Goal: Task Accomplishment & Management: Use online tool/utility

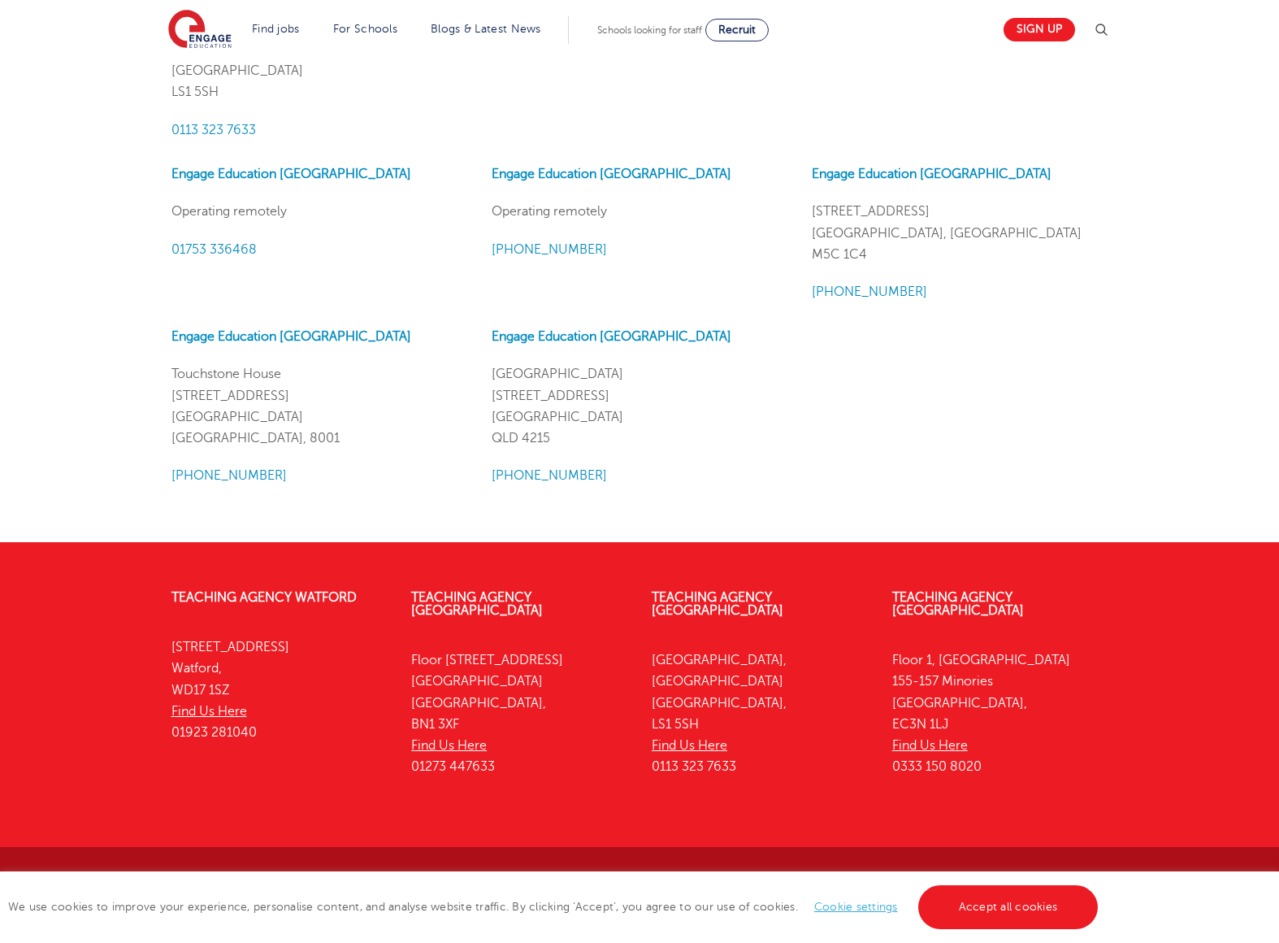
scroll to position [1802, 0]
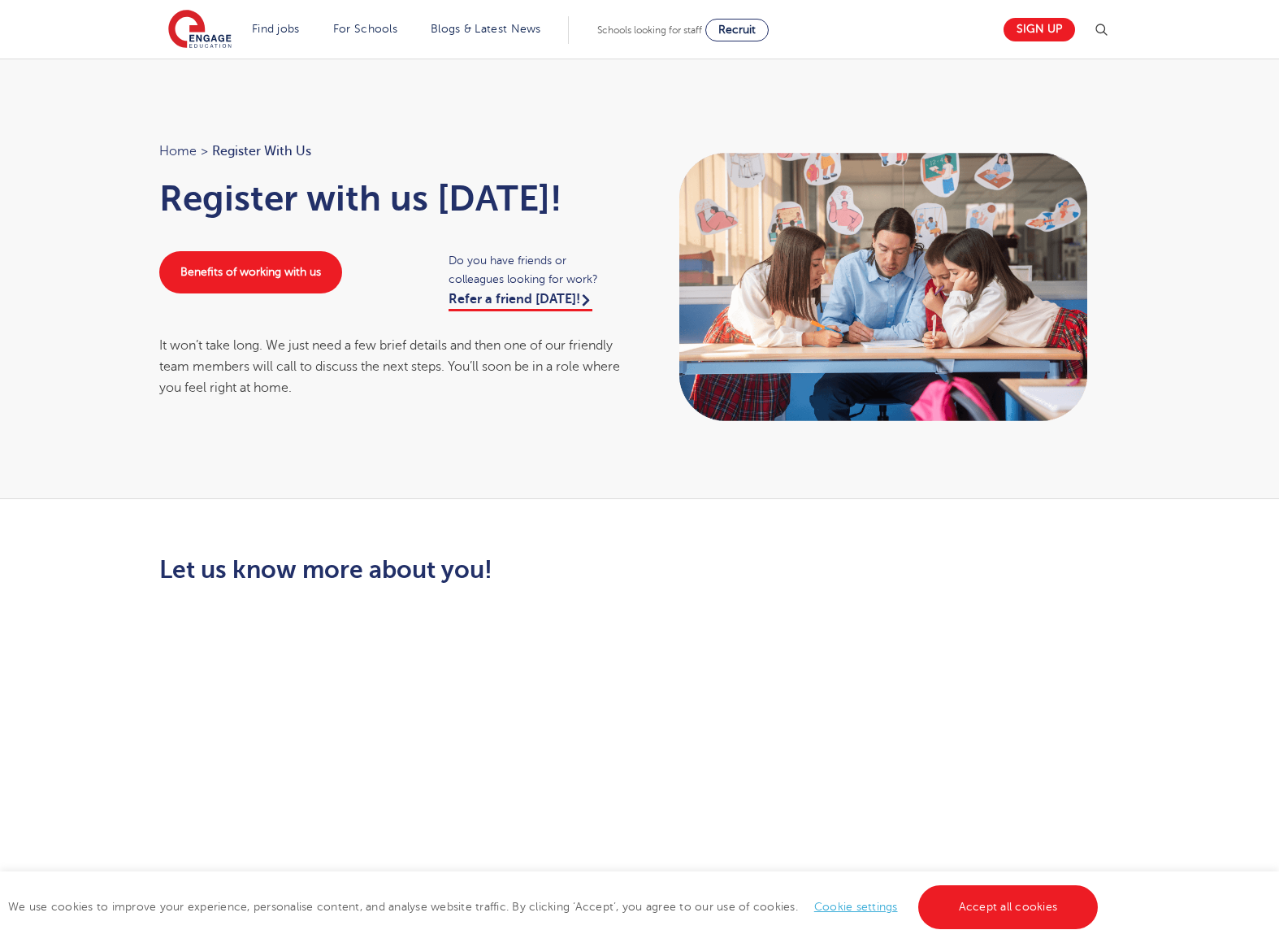
click at [179, 152] on link "Home" at bounding box center [177, 151] width 37 height 15
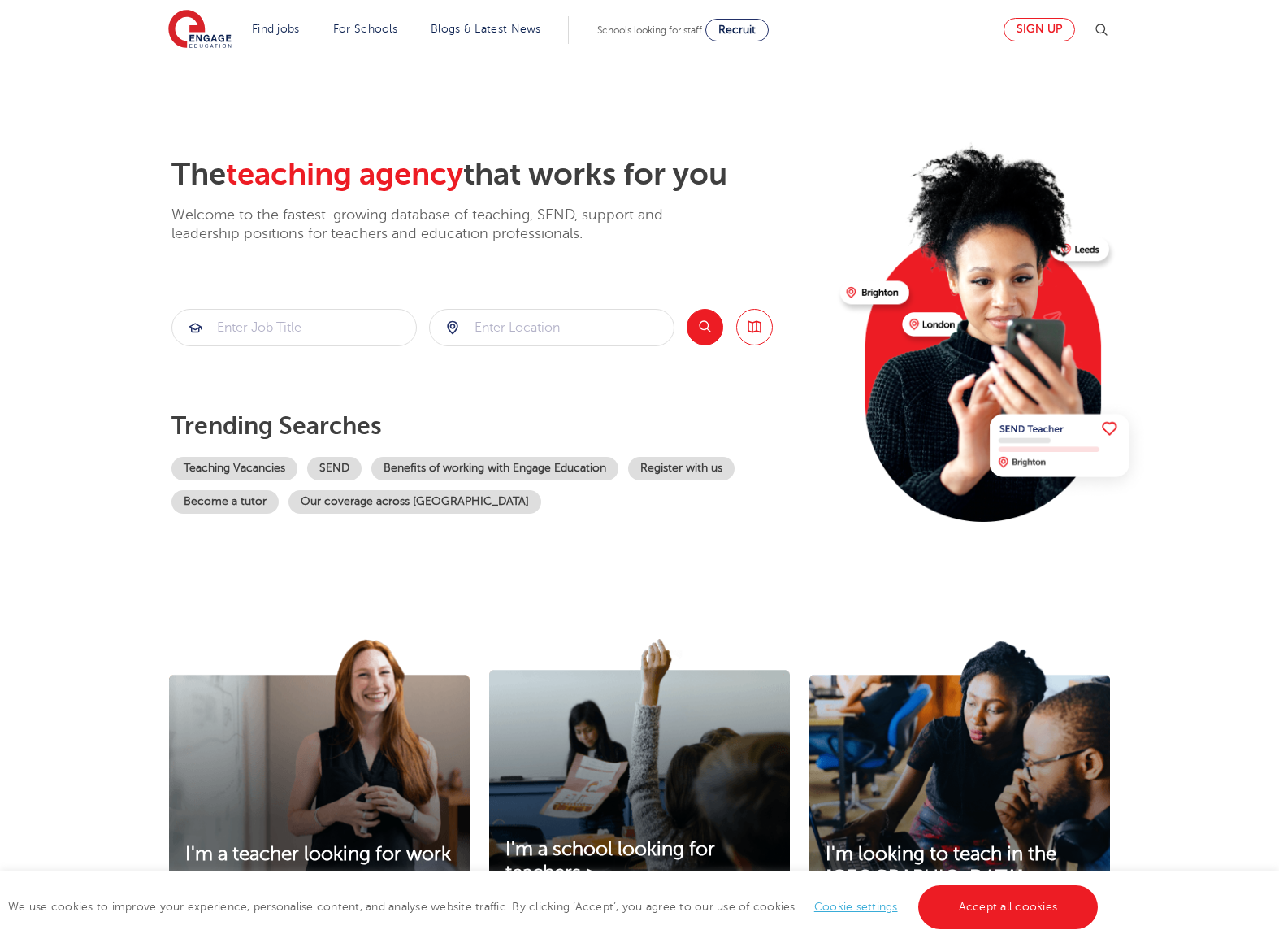
click at [1020, 27] on link "Sign up" at bounding box center [1039, 30] width 72 height 24
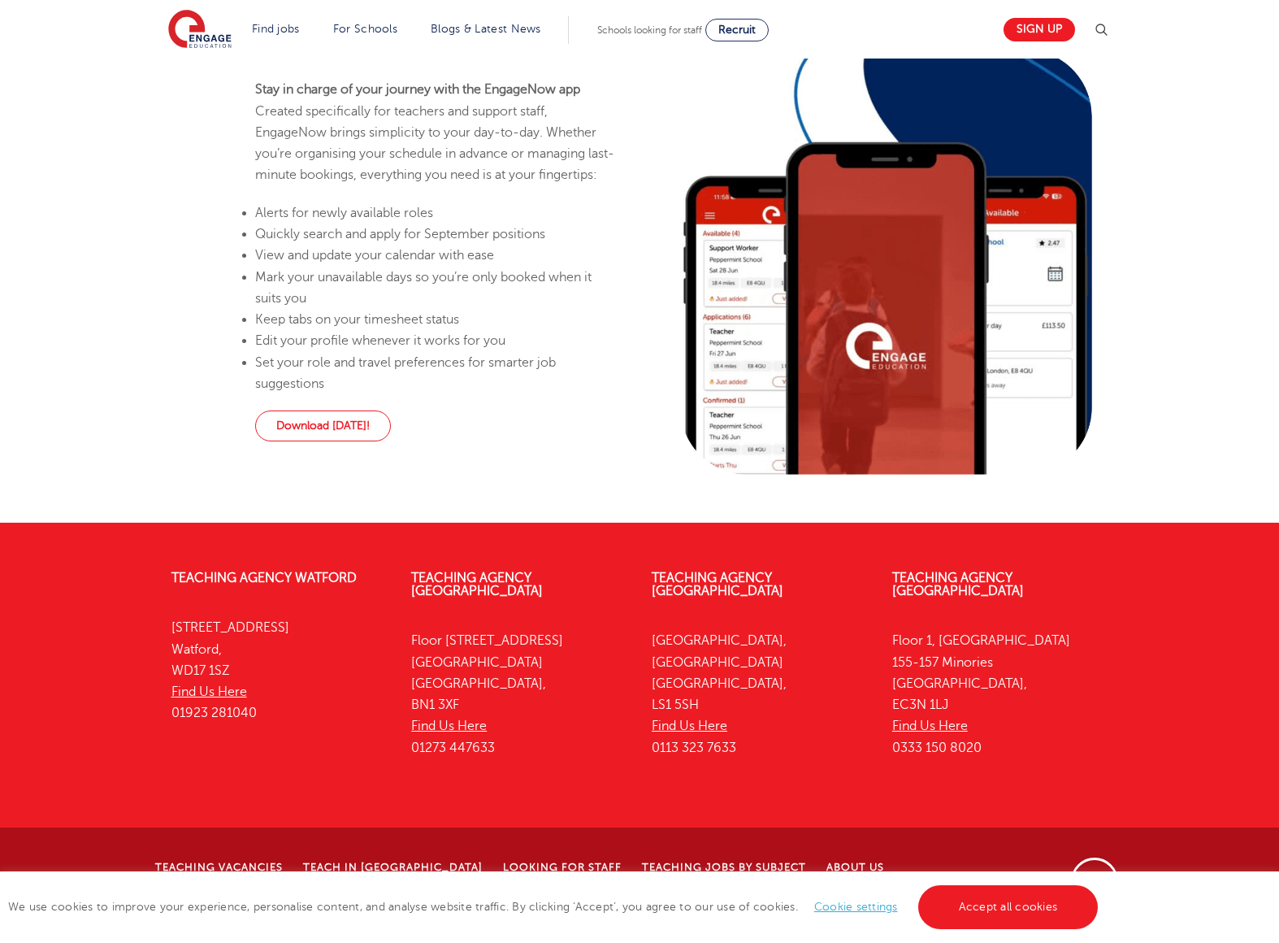
scroll to position [1515, 0]
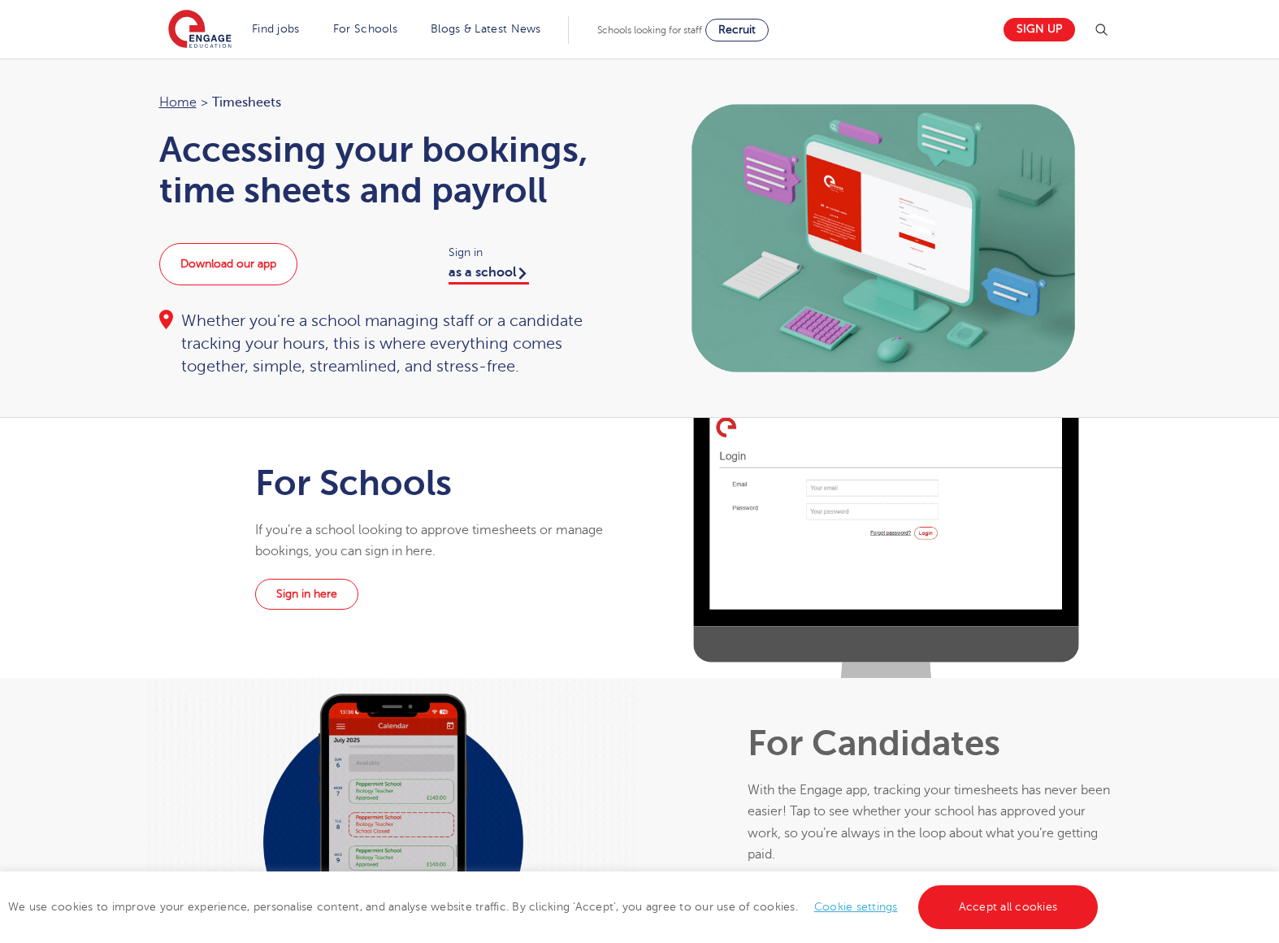
click at [273, 270] on link "Download our app" at bounding box center [228, 264] width 138 height 42
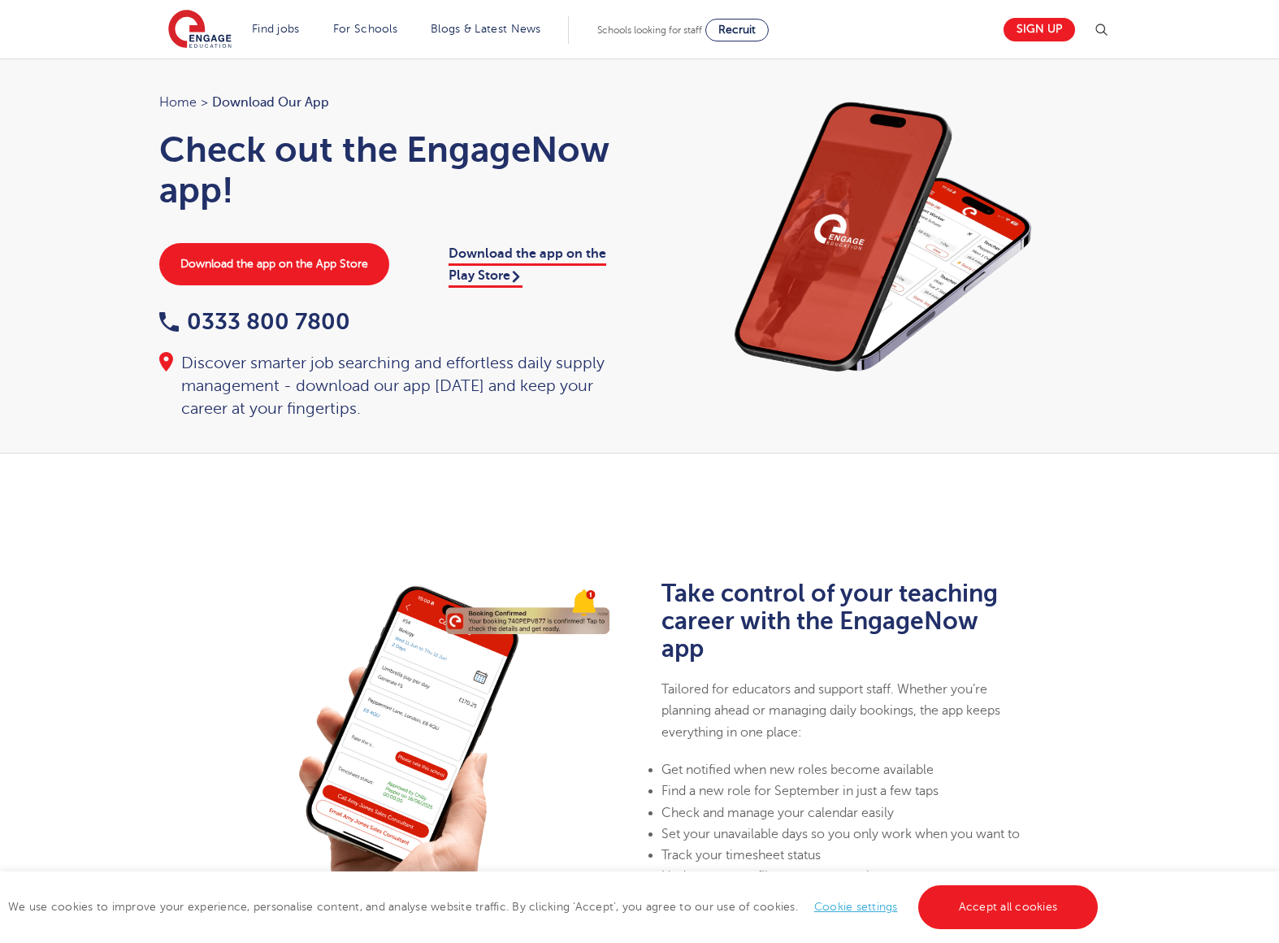
click at [177, 103] on link "Home" at bounding box center [177, 102] width 37 height 15
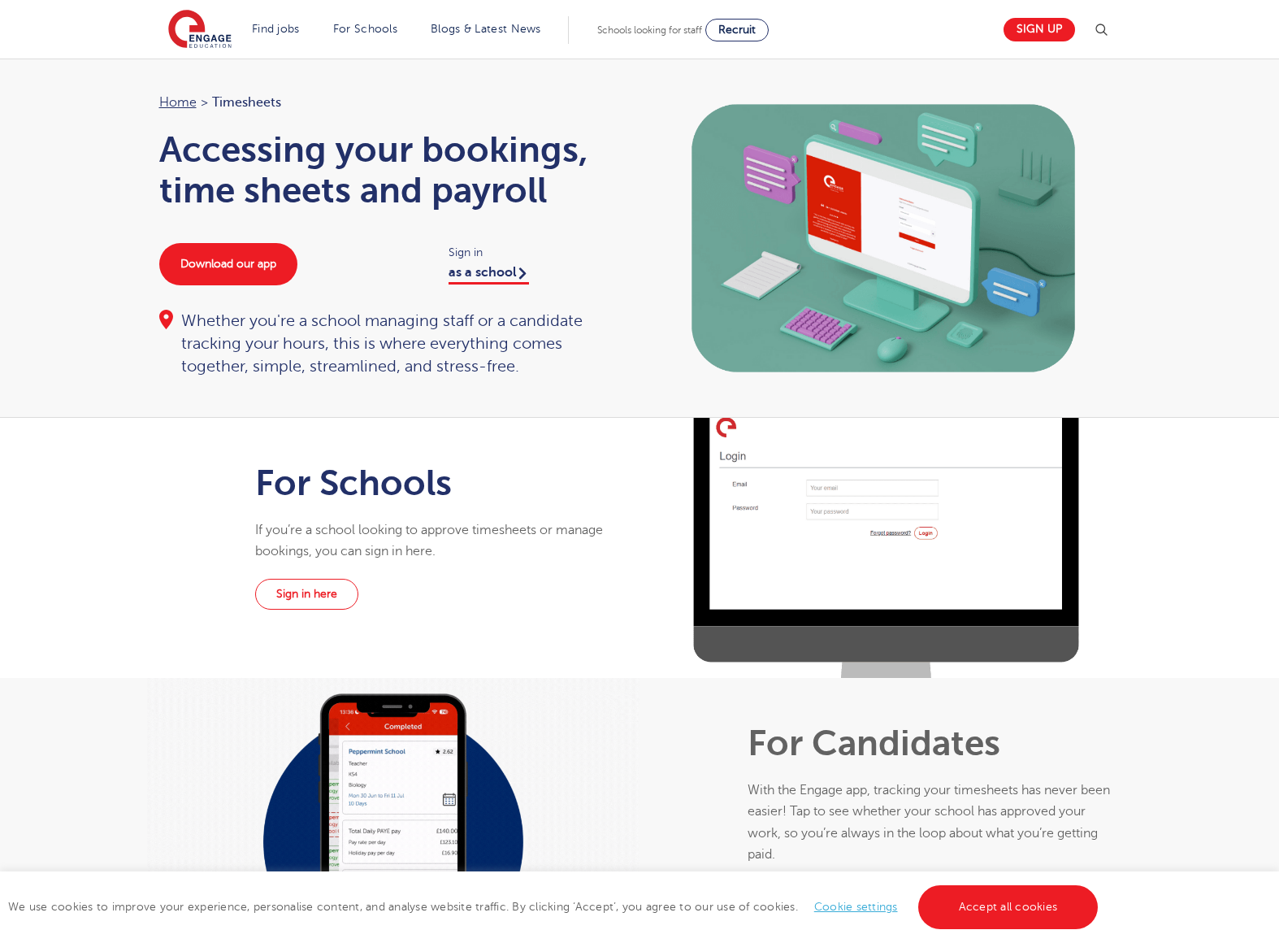
drag, startPoint x: 509, startPoint y: 275, endPoint x: 522, endPoint y: 275, distance: 12.2
click at [514, 275] on link "as a school" at bounding box center [489, 275] width 80 height 20
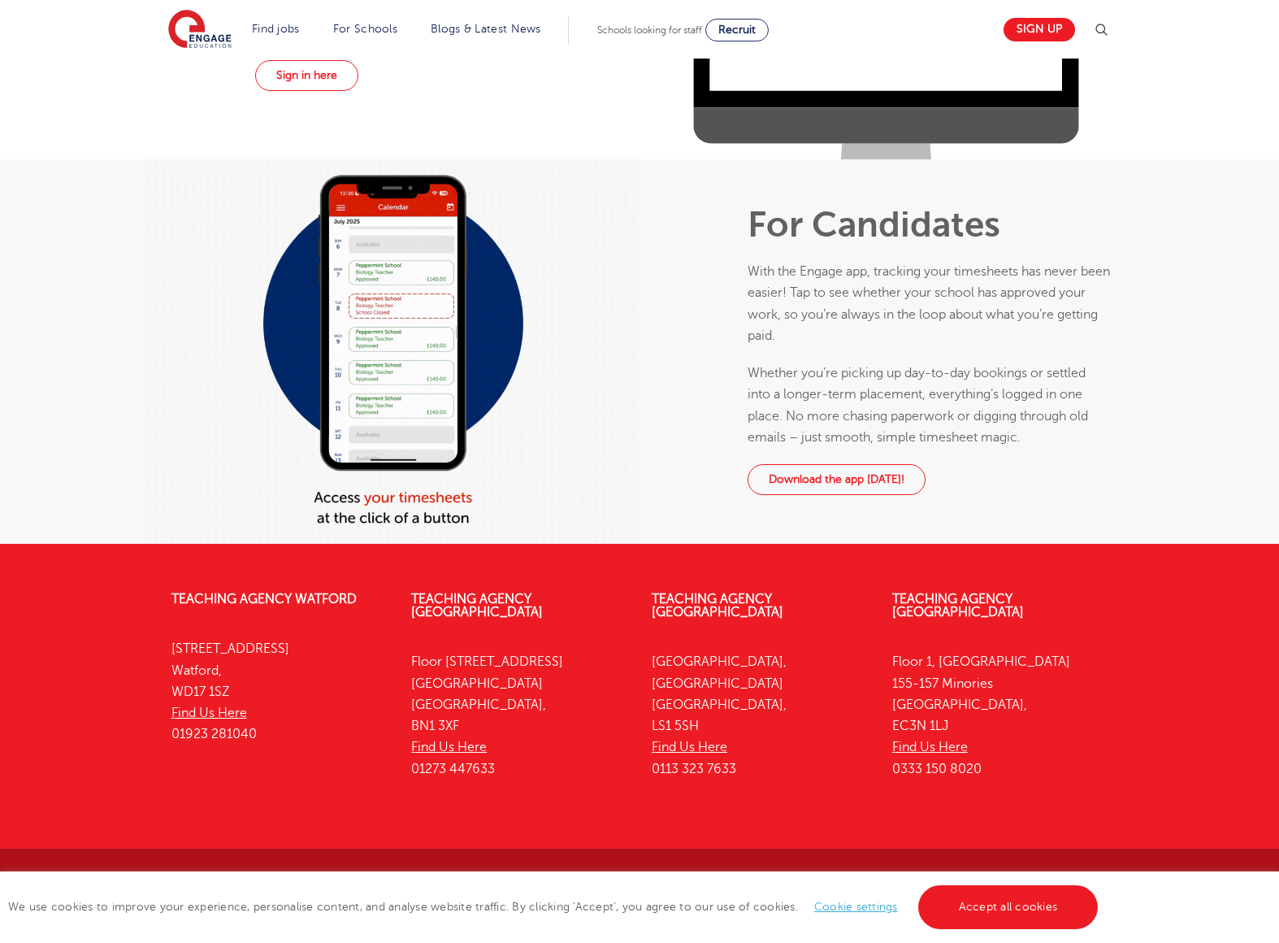
scroll to position [518, 0]
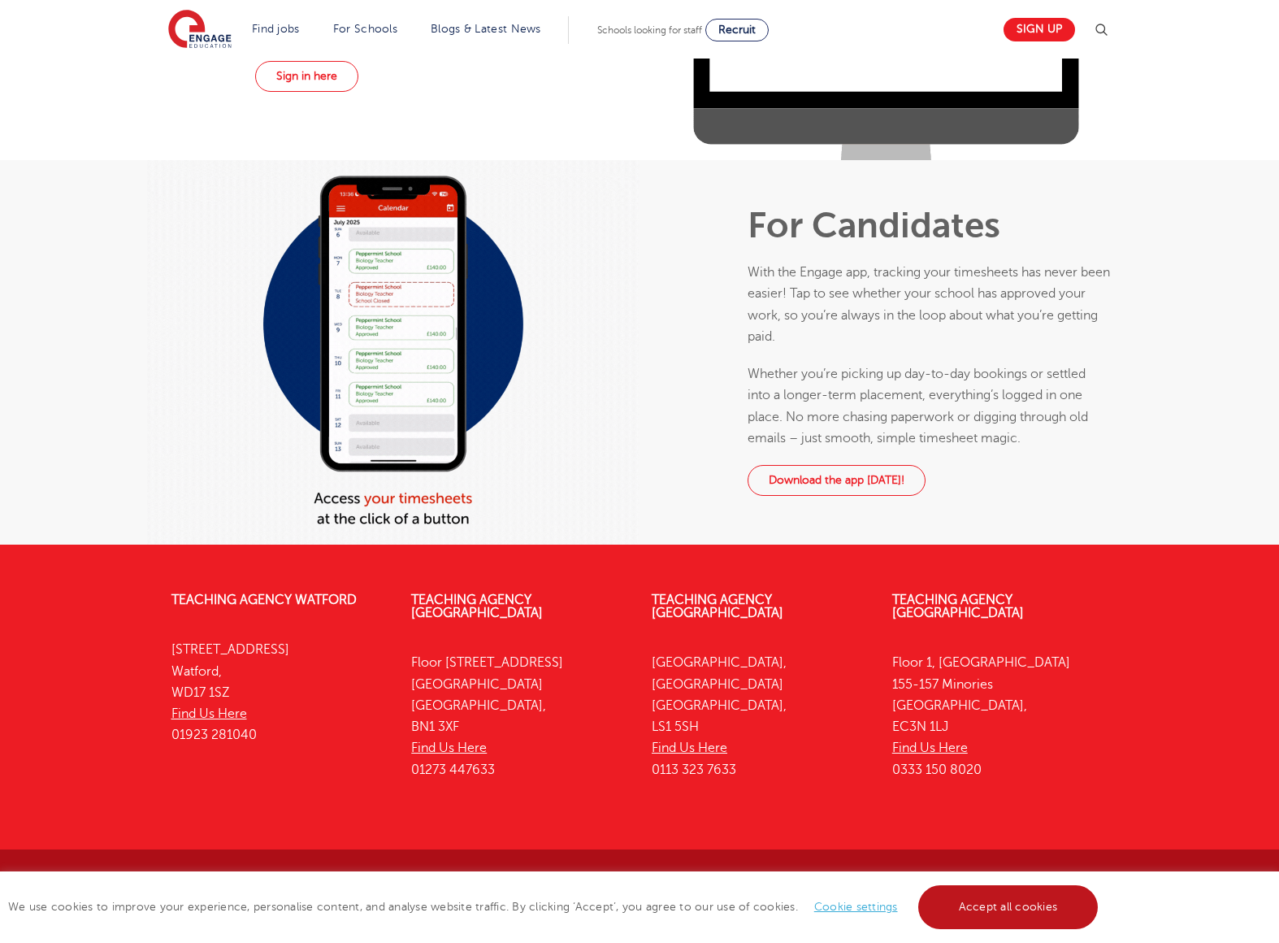
click at [1003, 906] on link "Accept all cookies" at bounding box center [1008, 907] width 180 height 44
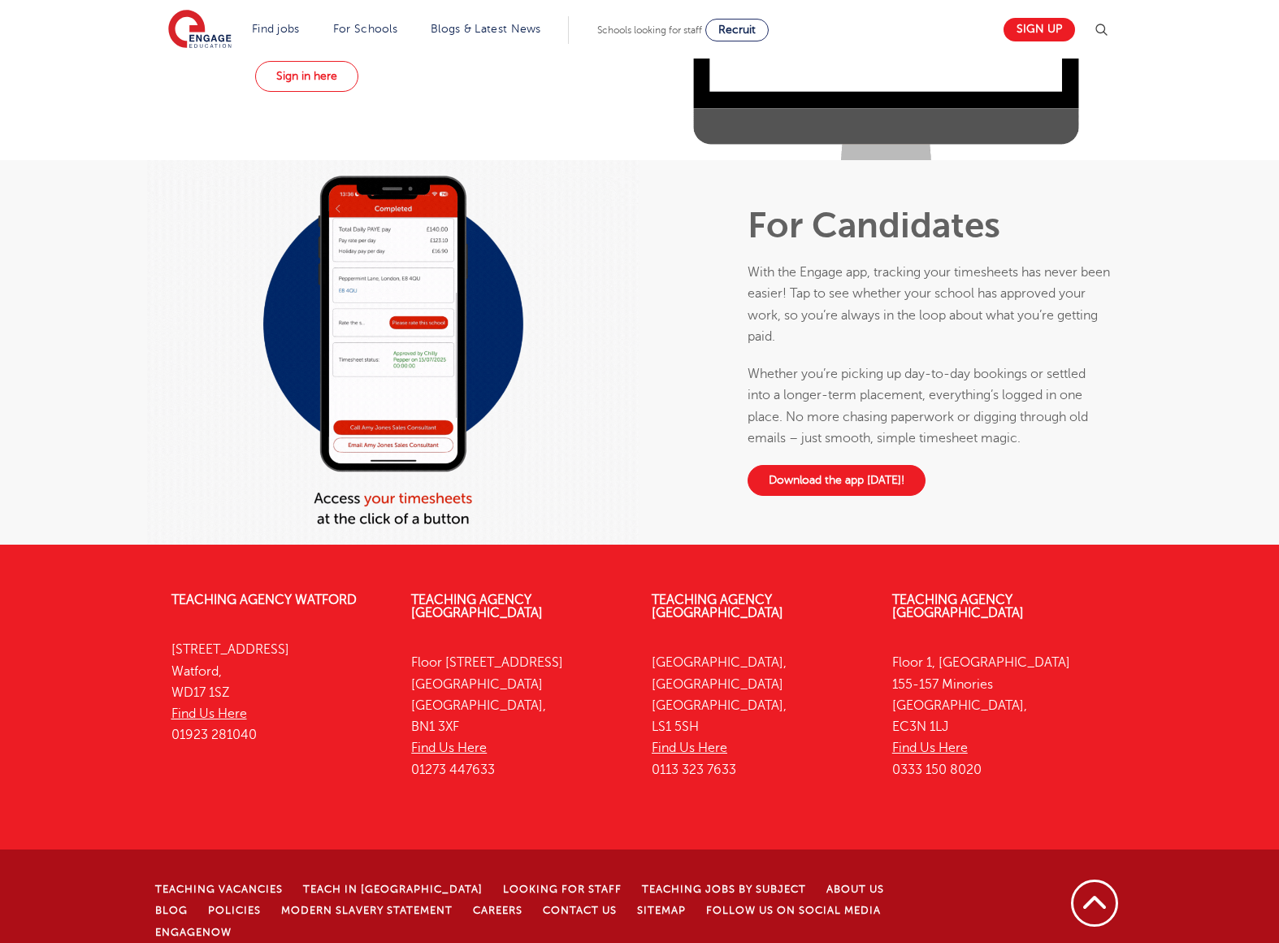
click at [856, 482] on link "Download the app today!" at bounding box center [837, 480] width 178 height 31
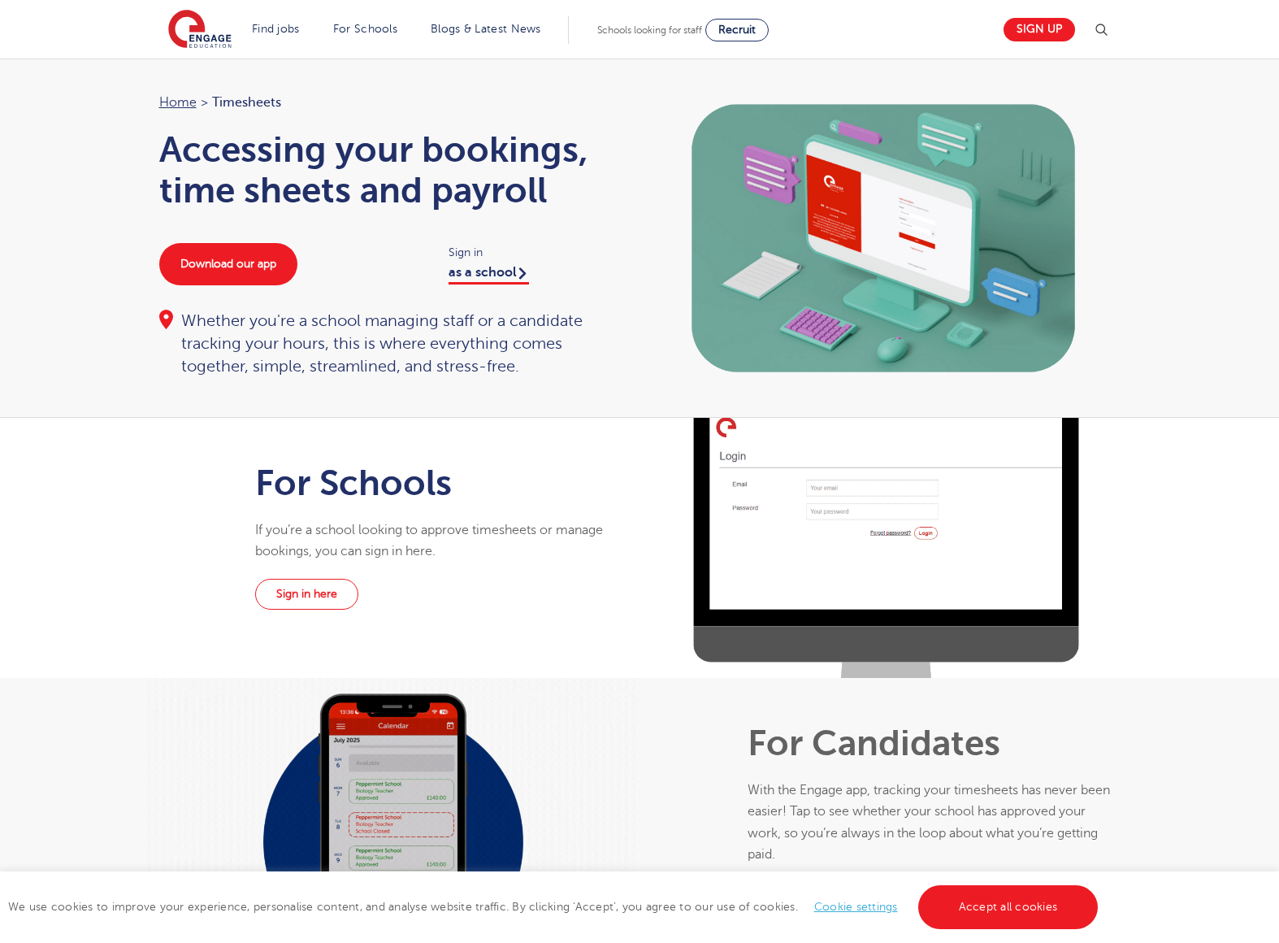
scroll to position [119, 0]
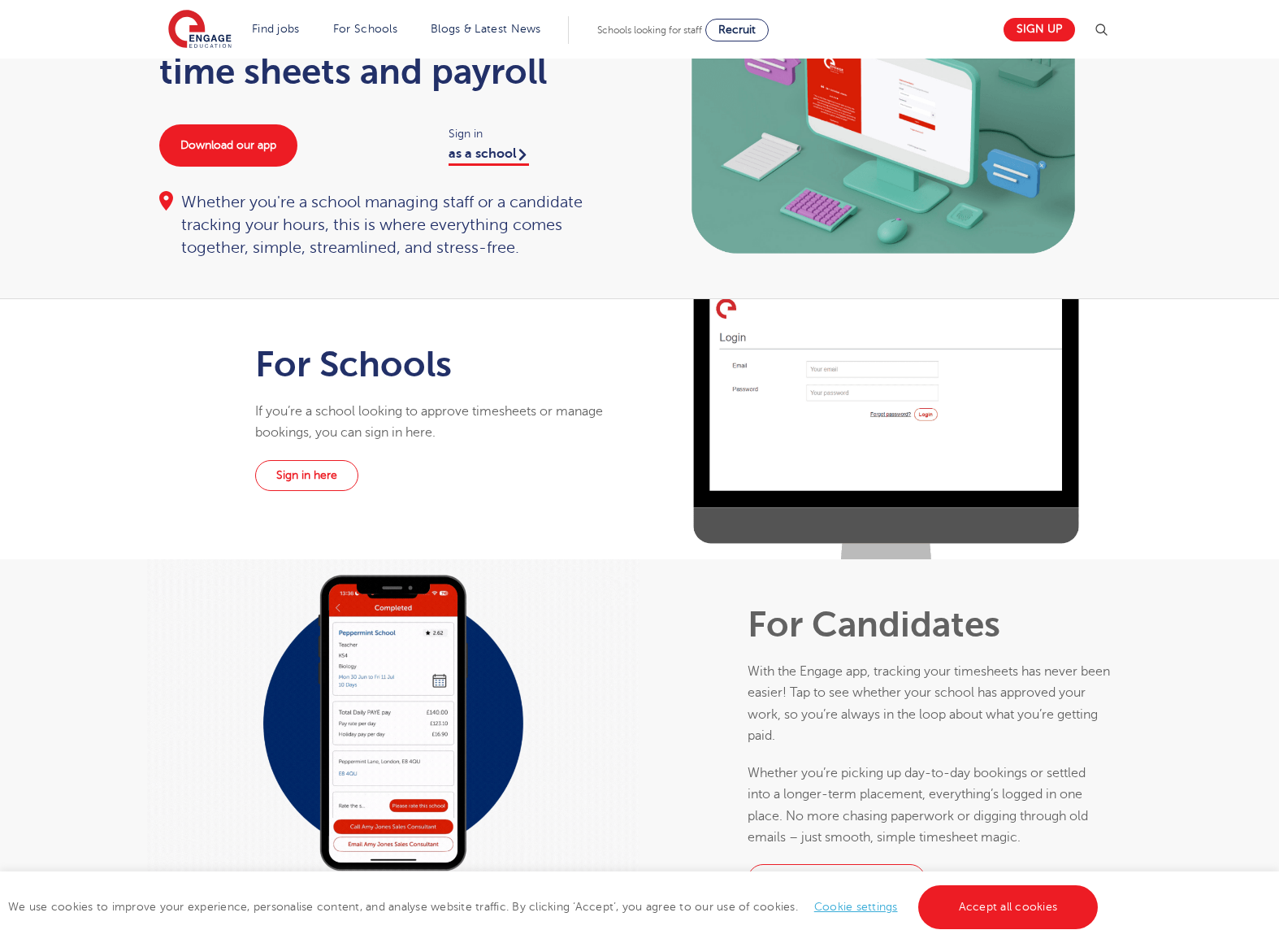
click at [527, 153] on icon at bounding box center [522, 153] width 7 height 21
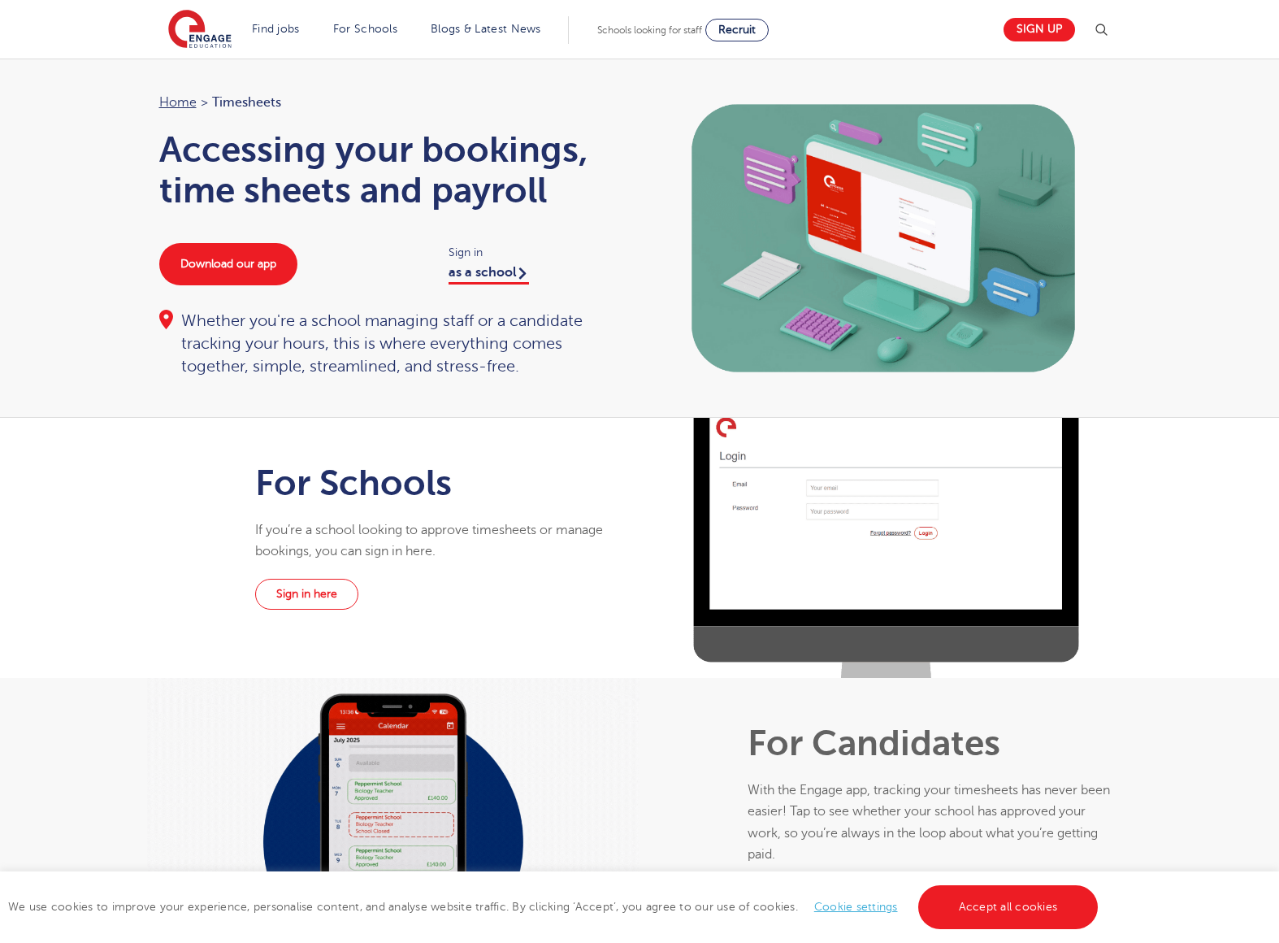
scroll to position [119, 0]
